Goal: Use online tool/utility: Utilize a website feature to perform a specific function

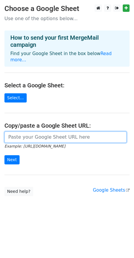
click at [46, 139] on input "url" at bounding box center [65, 137] width 122 height 11
paste input "https://docs.google.com/spreadsheets/d/15o3N4enGQmTjOmVunBKatQnFcAzpMVUlG5H5_wx…"
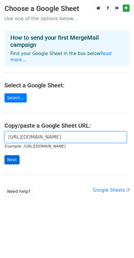
type input "https://docs.google.com/spreadsheets/d/15o3N4enGQmTjOmVunBKatQnFcAzpMVUlG5H5_wx…"
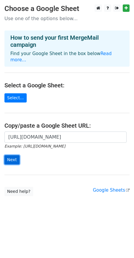
click at [12, 161] on input "Next" at bounding box center [11, 159] width 15 height 9
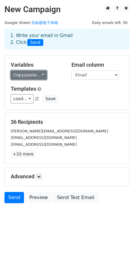
click at [33, 75] on link "Copy/paste..." at bounding box center [29, 75] width 36 height 9
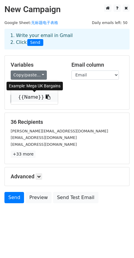
click at [29, 93] on link "{{Name}}" at bounding box center [34, 96] width 47 height 9
